Goal: Transaction & Acquisition: Subscribe to service/newsletter

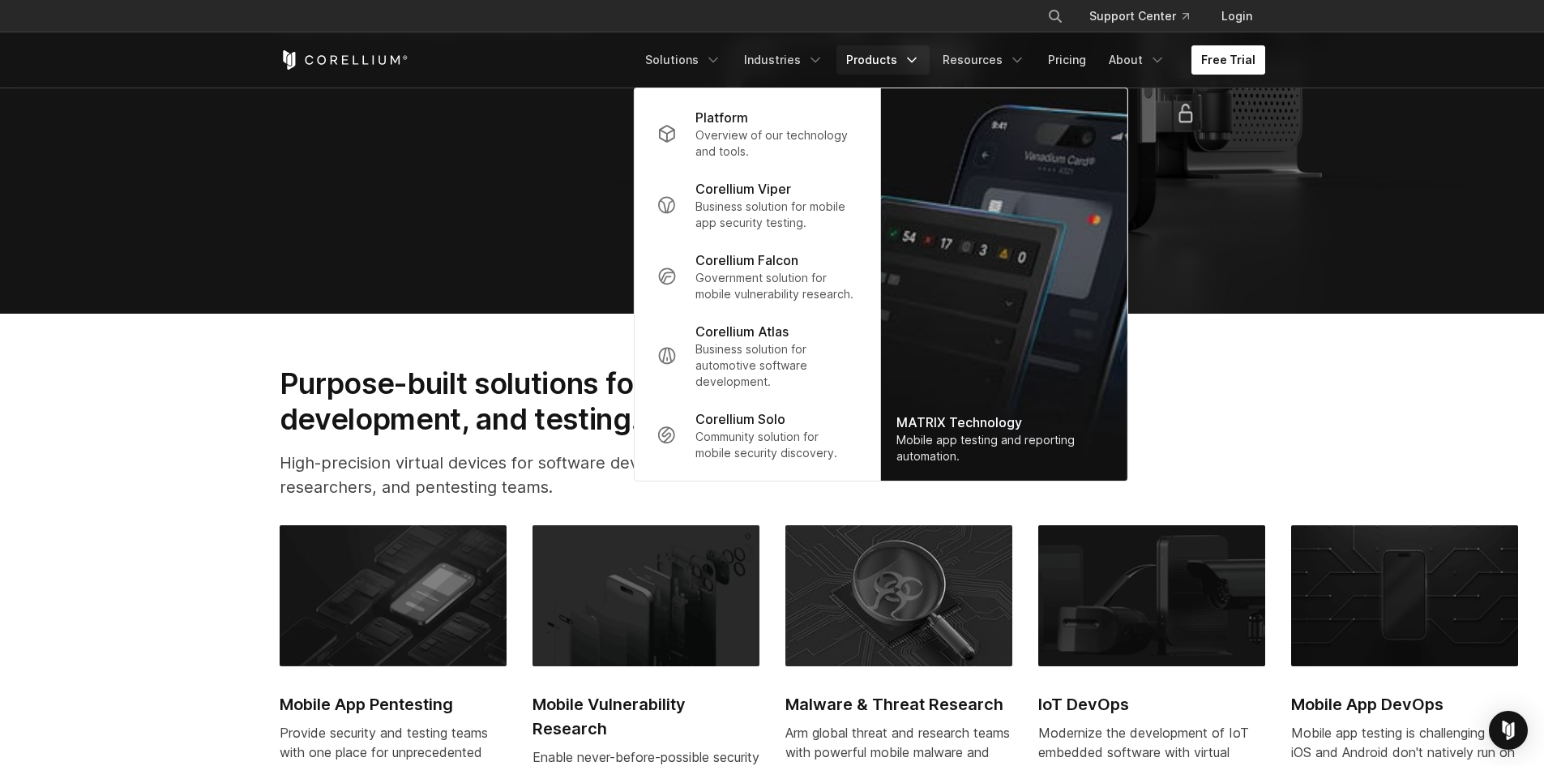
click at [1257, 60] on link "Free Trial" at bounding box center [1229, 59] width 74 height 29
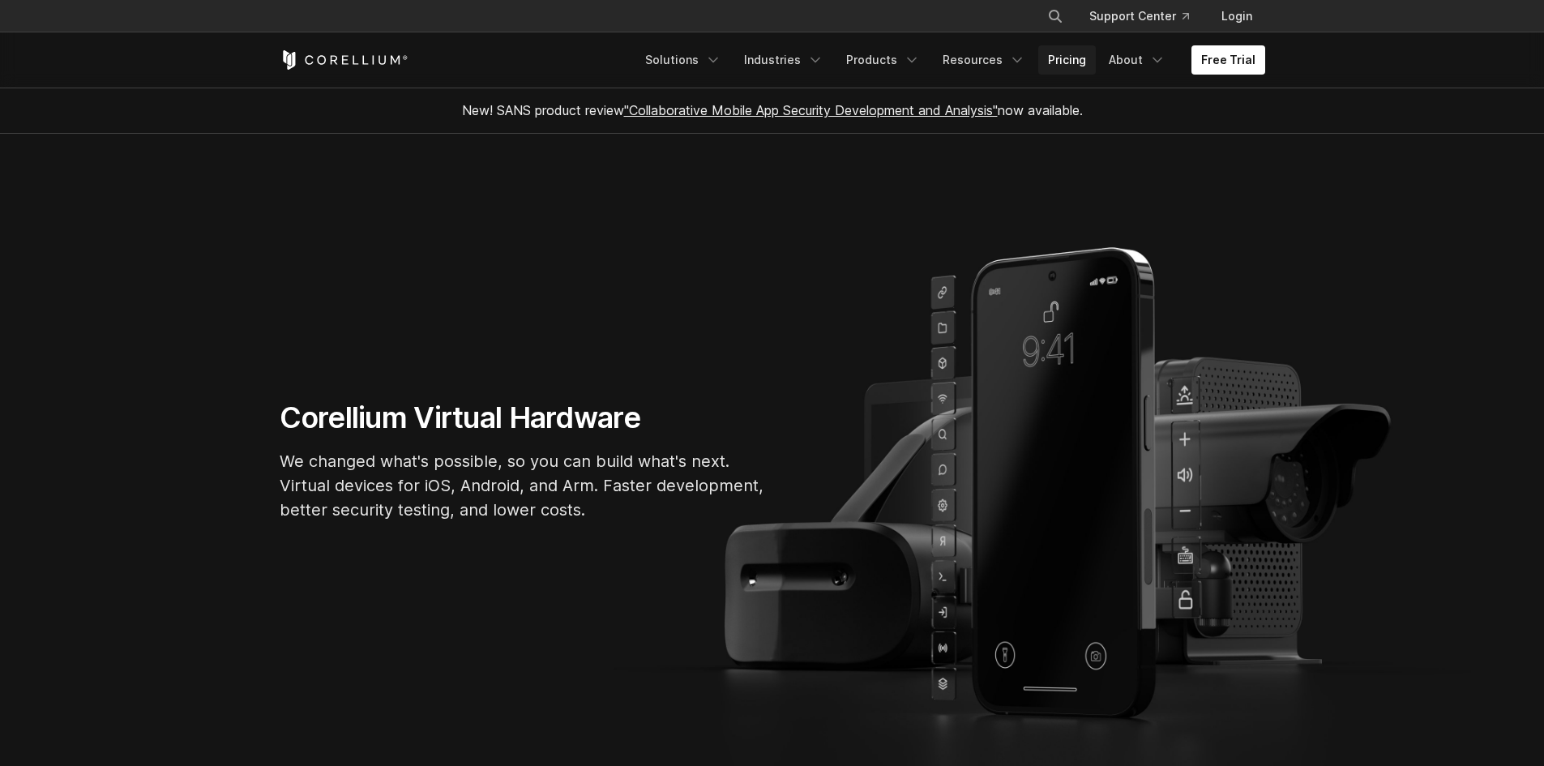
click at [1084, 58] on link "Pricing" at bounding box center [1068, 59] width 58 height 29
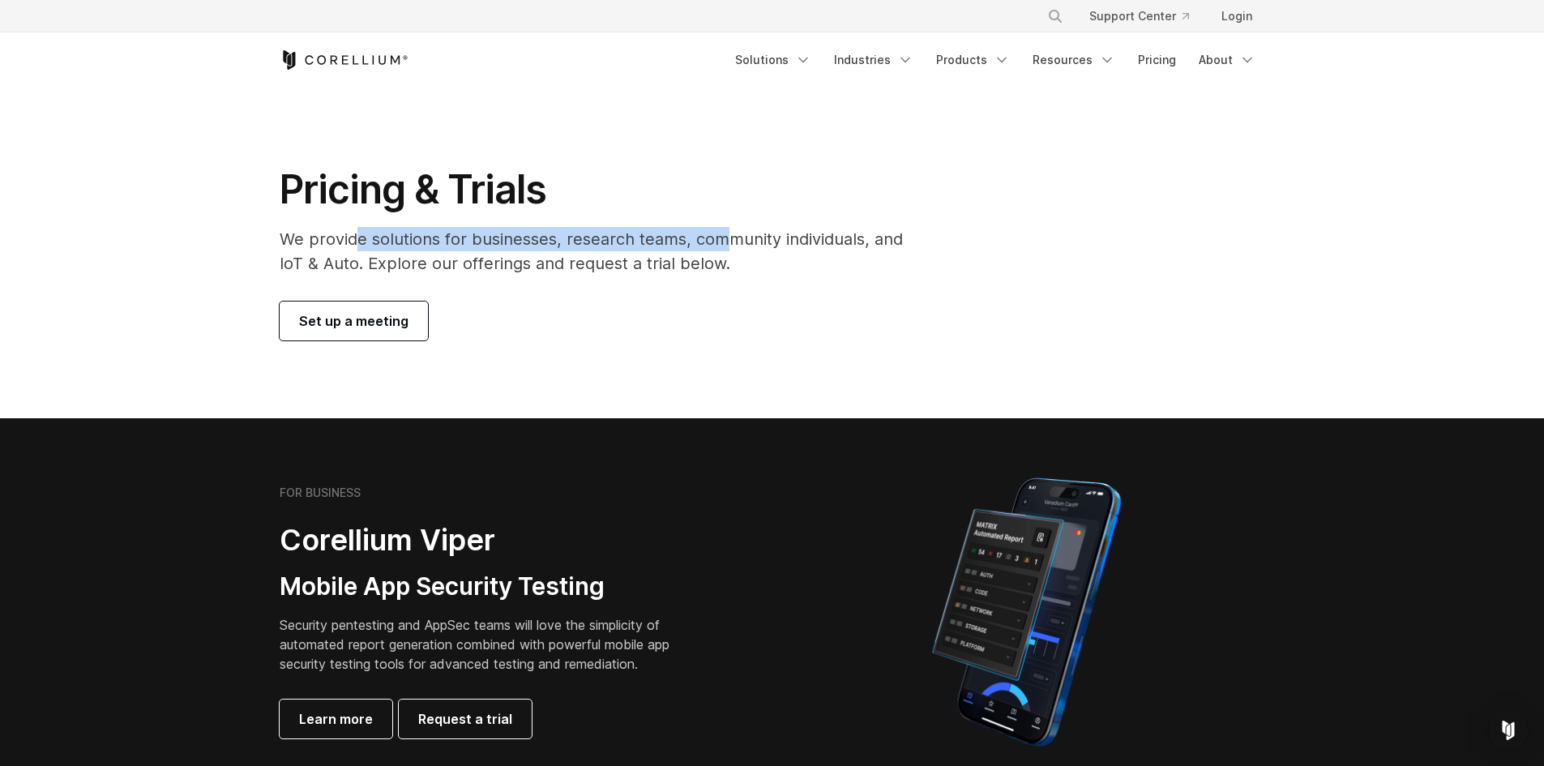
drag, startPoint x: 358, startPoint y: 248, endPoint x: 726, endPoint y: 246, distance: 368.9
click at [726, 246] on p "We provide solutions for businesses, research teams, community individuals, and…" at bounding box center [603, 251] width 646 height 49
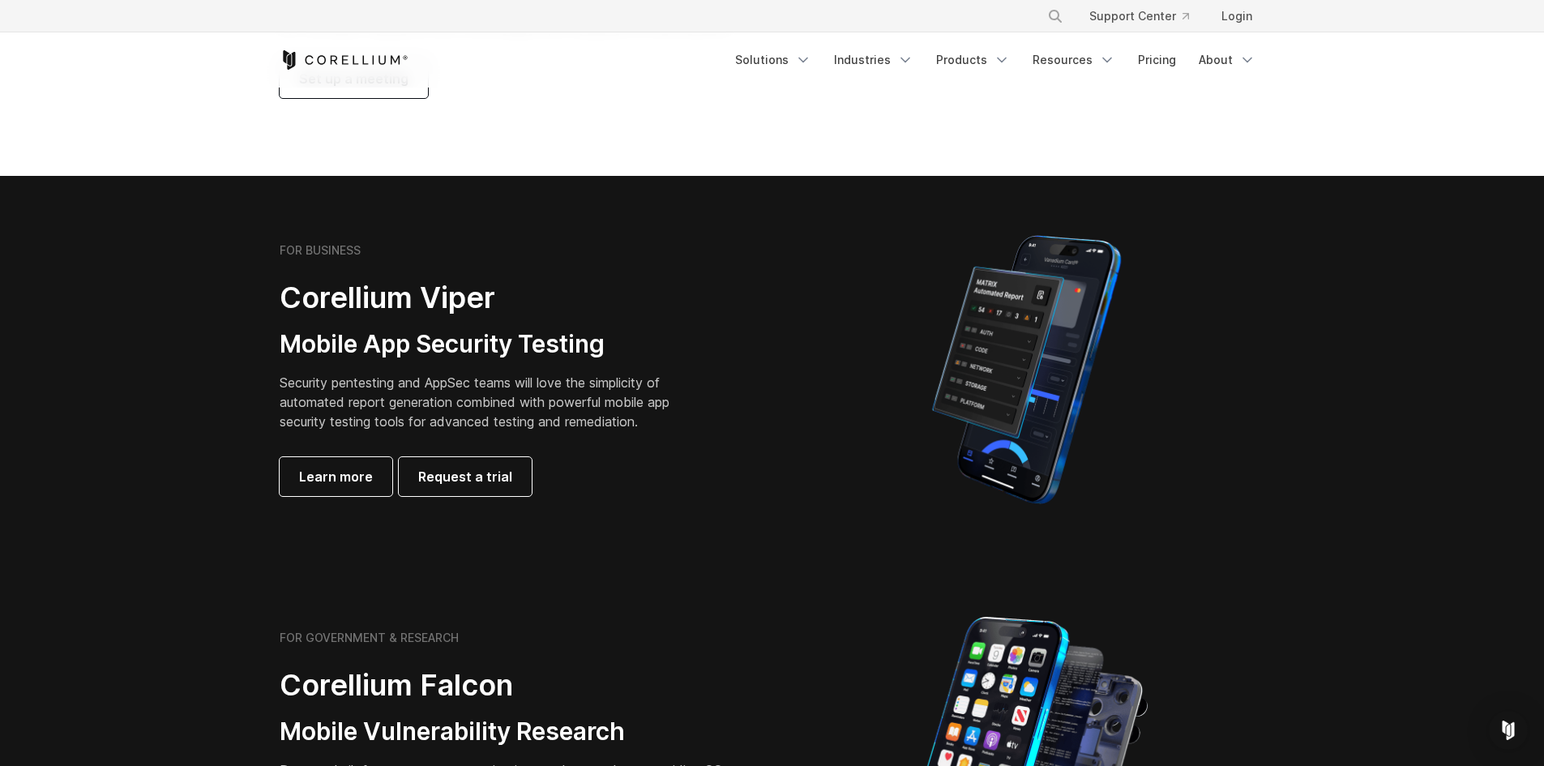
scroll to position [243, 0]
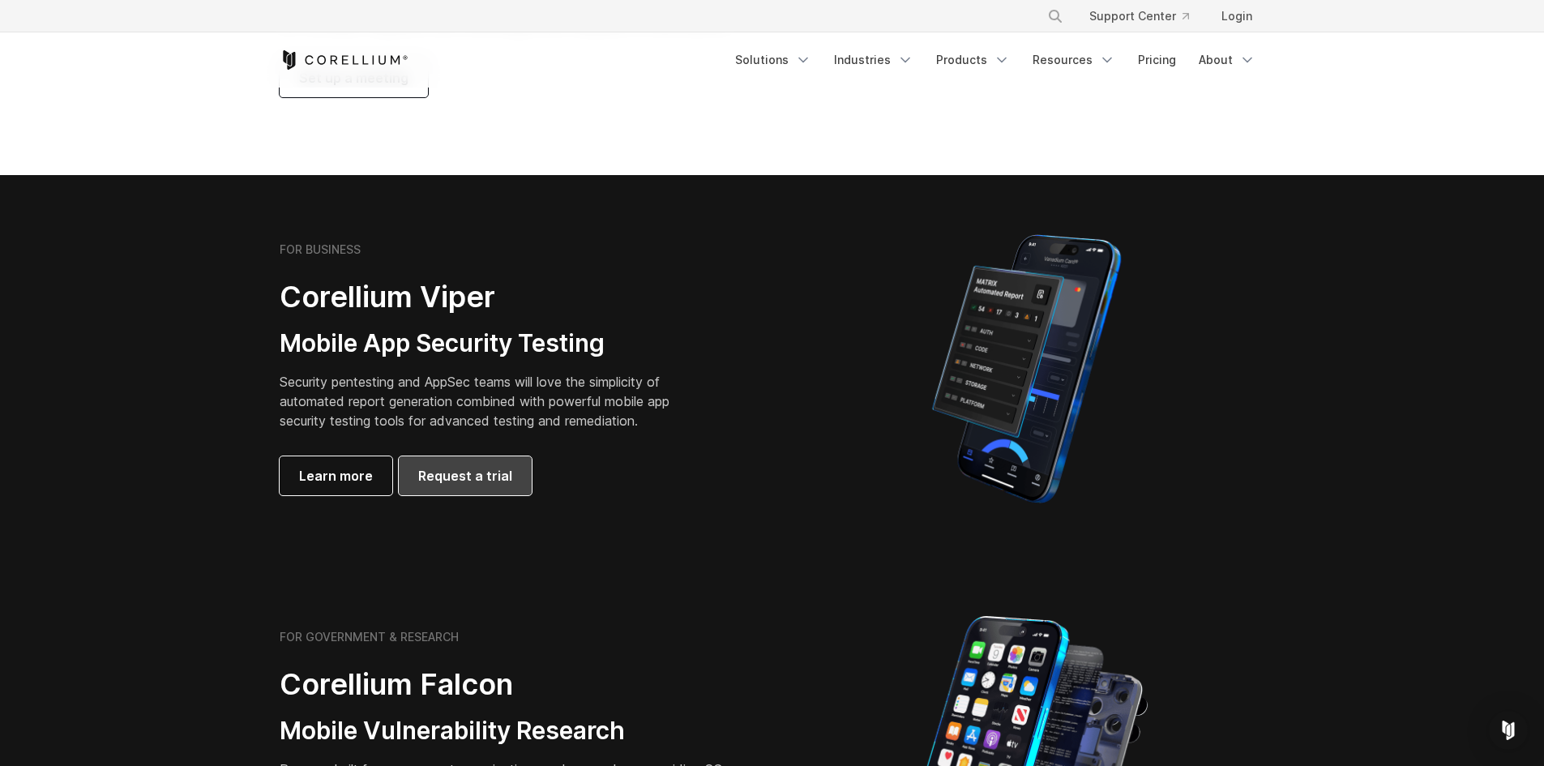
click at [487, 488] on link "Request a trial" at bounding box center [465, 475] width 133 height 39
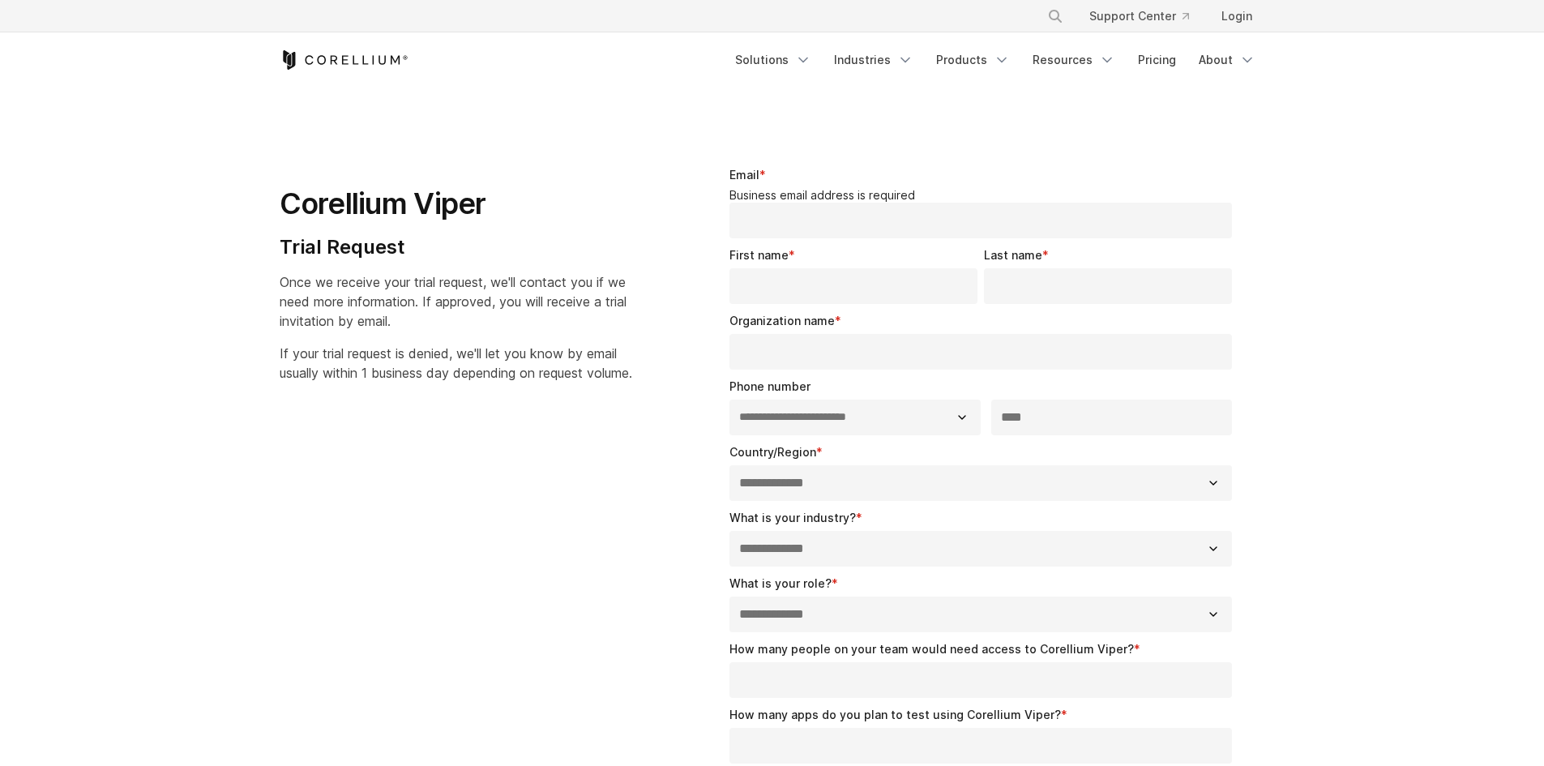
select select "**"
